Goal: Go to known website: Access a specific website the user already knows

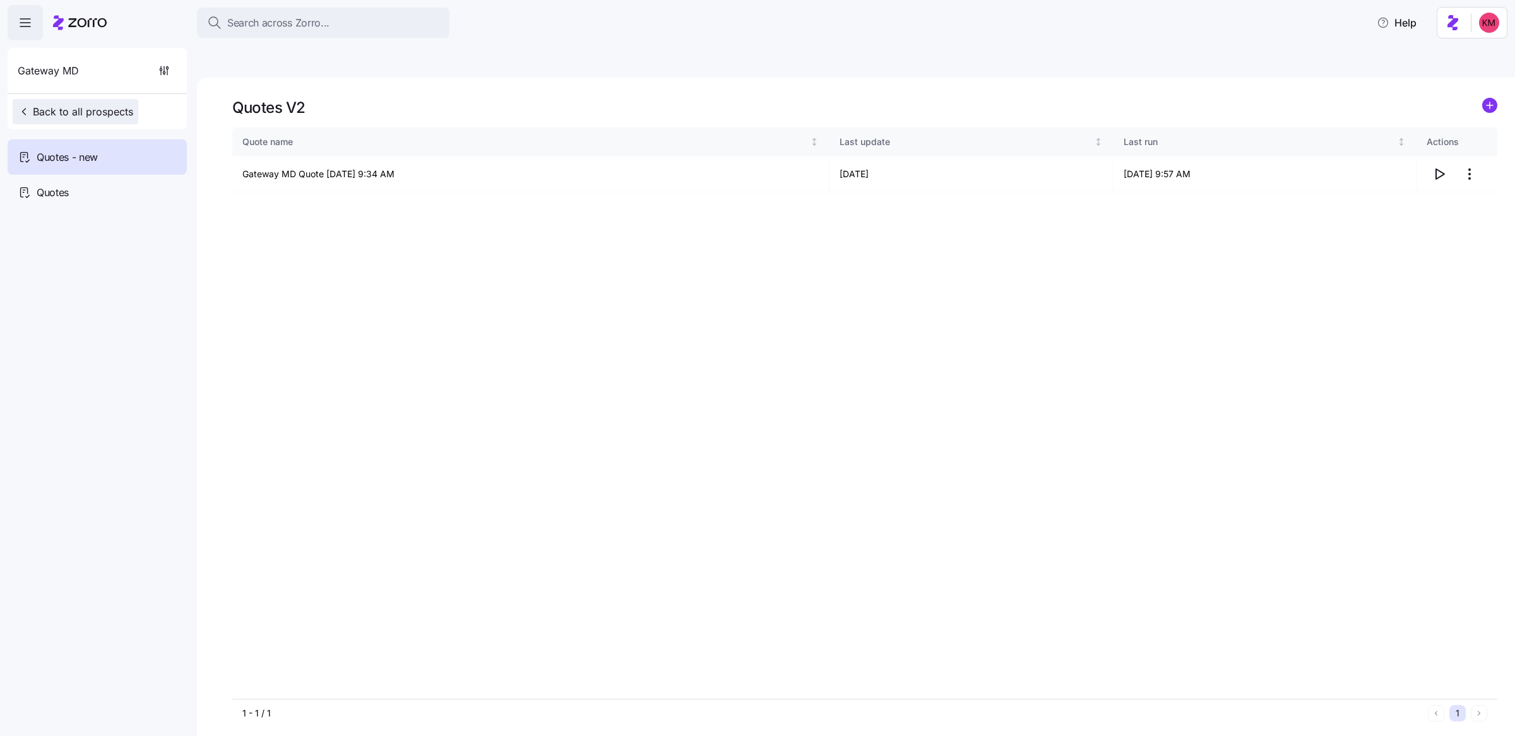
click at [133, 114] on button "Back to all prospects" at bounding box center [76, 111] width 126 height 25
